Goal: Information Seeking & Learning: Learn about a topic

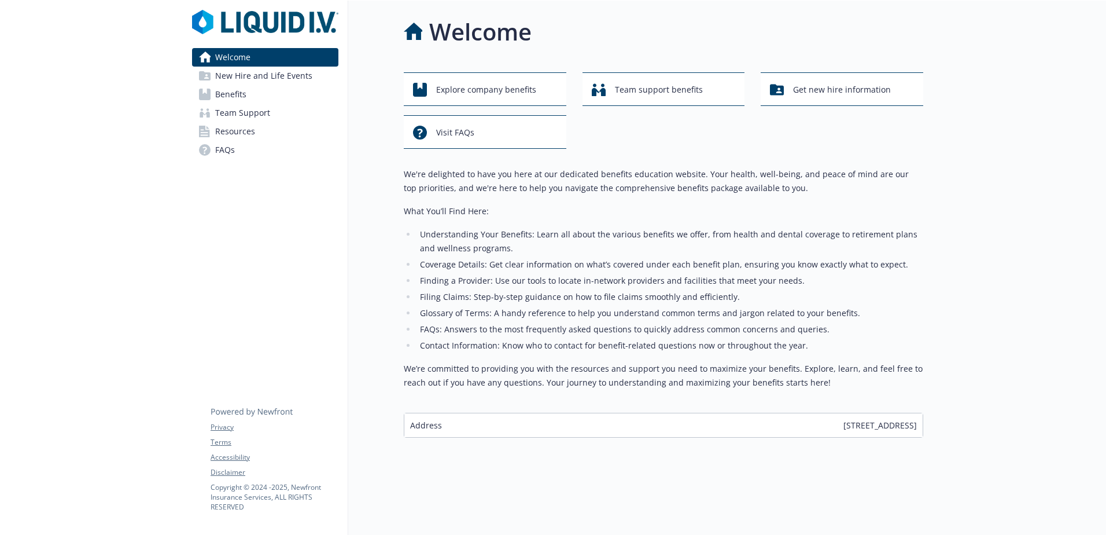
click at [616, 234] on li "Understanding Your Benefits: Learn all about the various benefits we offer, fro…" at bounding box center [670, 241] width 507 height 28
